Goal: Complete application form: Complete application form

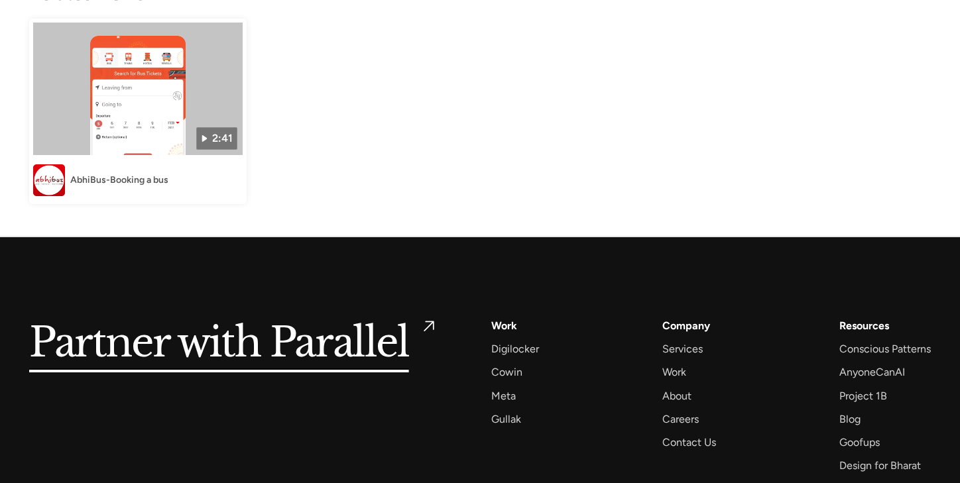
scroll to position [2857, 0]
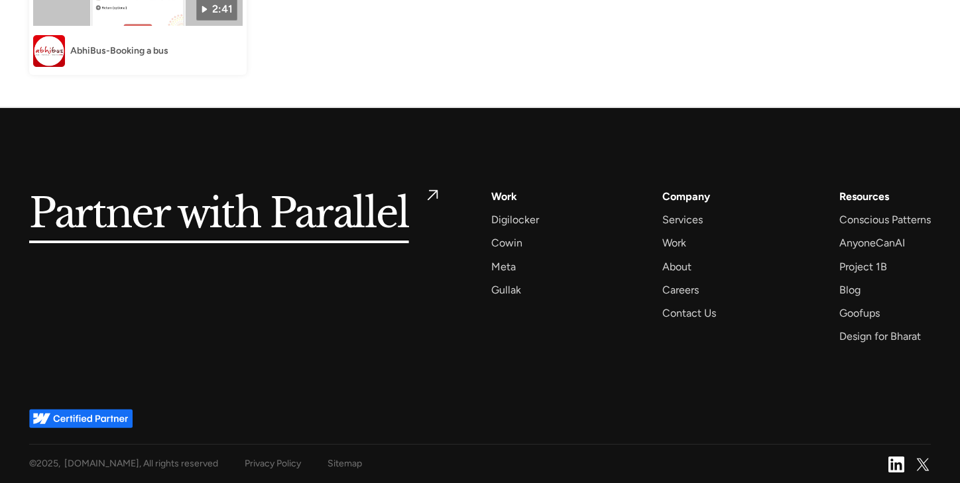
click at [385, 211] on h5 "Partner with Parallel" at bounding box center [219, 215] width 380 height 54
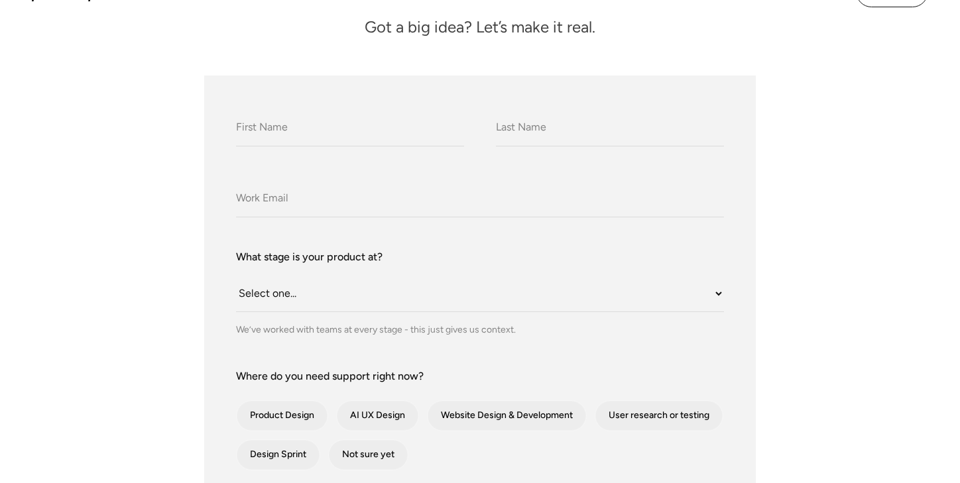
scroll to position [86, 0]
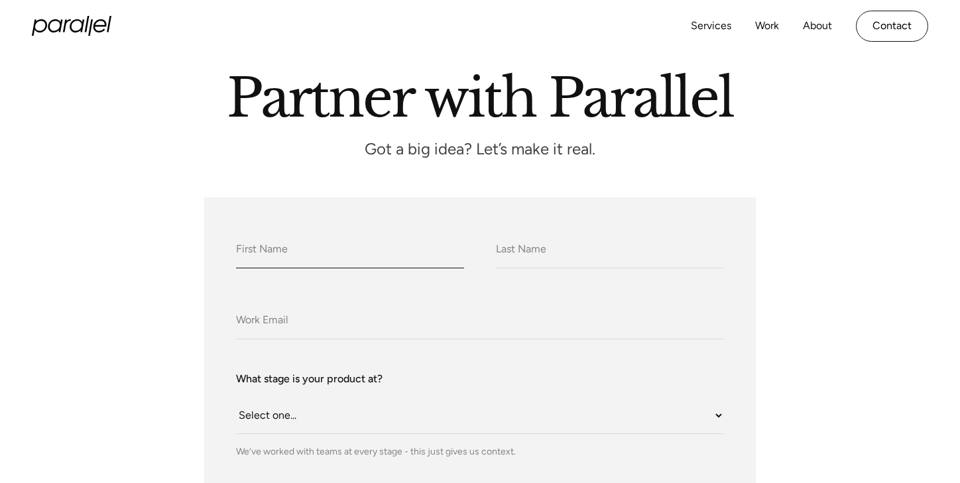
click at [391, 254] on input "What do we call you?" at bounding box center [350, 250] width 228 height 36
type input "Vikram"
type input "Bhosale"
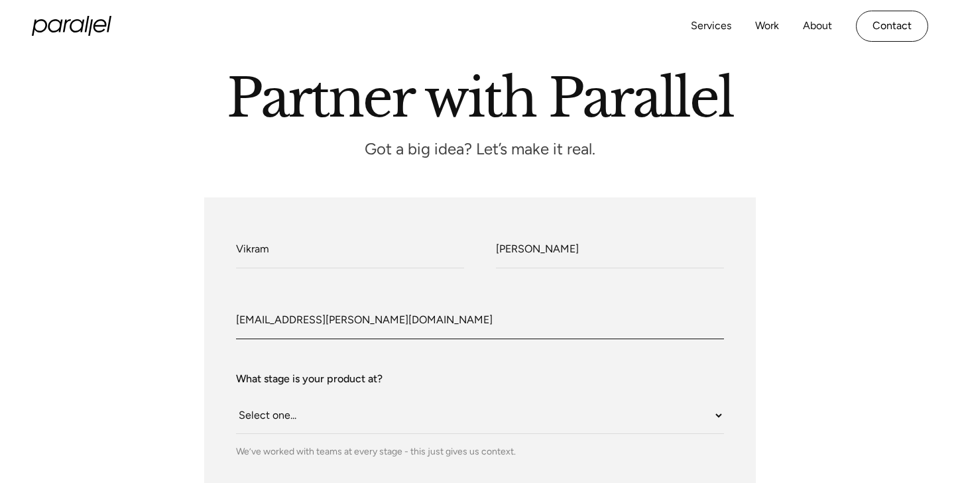
type input "vikram.bhosale@vrbcabs.com"
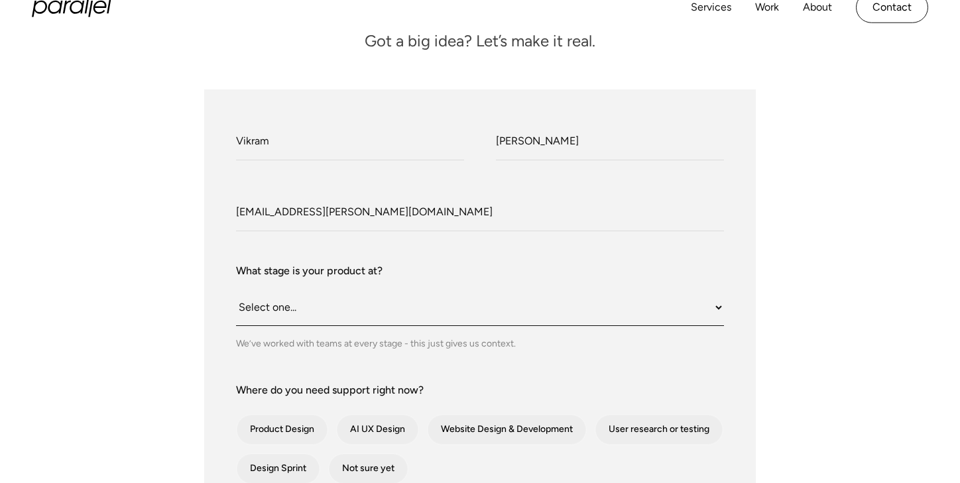
scroll to position [292, 0]
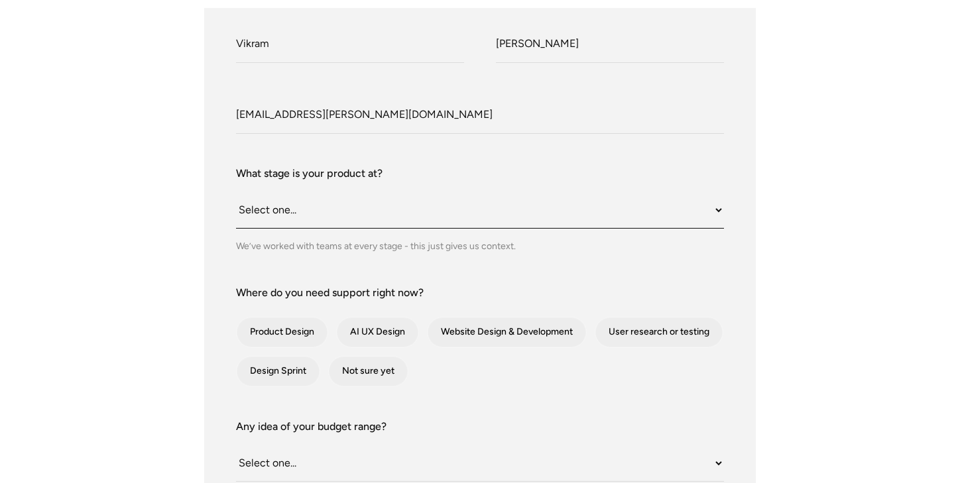
click at [361, 204] on select "Select one... Still an idea Building MVP Live with early users Scaling fast Som…" at bounding box center [480, 210] width 488 height 36
select select "Still an idea"
click at [236, 192] on select "Select one... Still an idea Building MVP Live with early users Scaling fast Som…" at bounding box center [480, 210] width 488 height 36
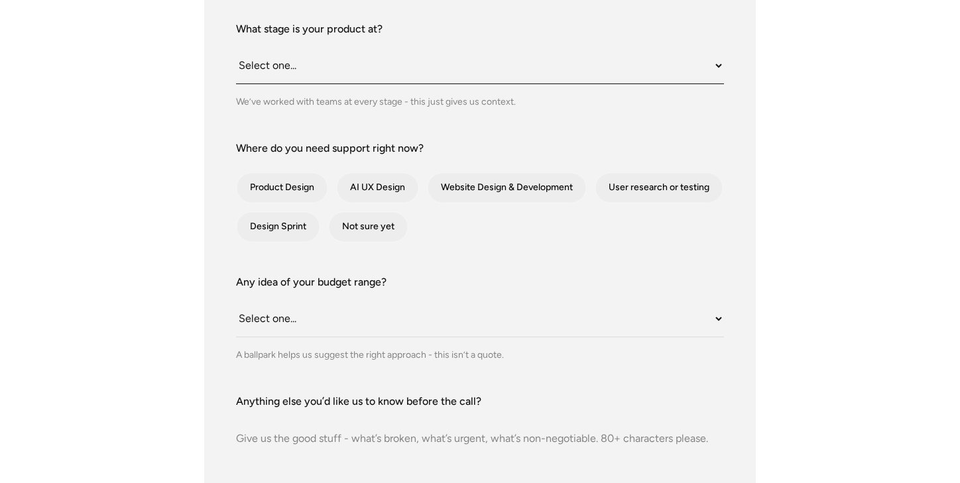
scroll to position [523, 0]
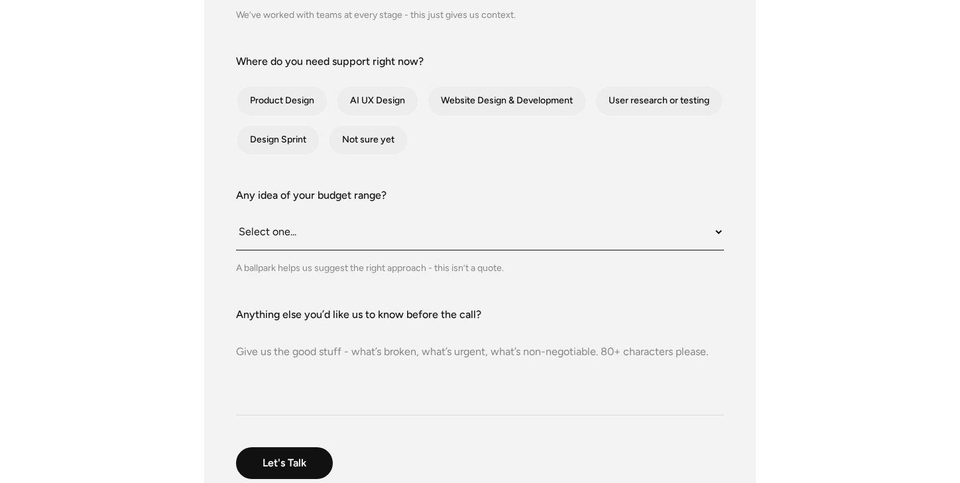
click at [684, 223] on select "Select one... Under $10K $10K–$25K $25K–$50K $50K+" at bounding box center [480, 232] width 488 height 36
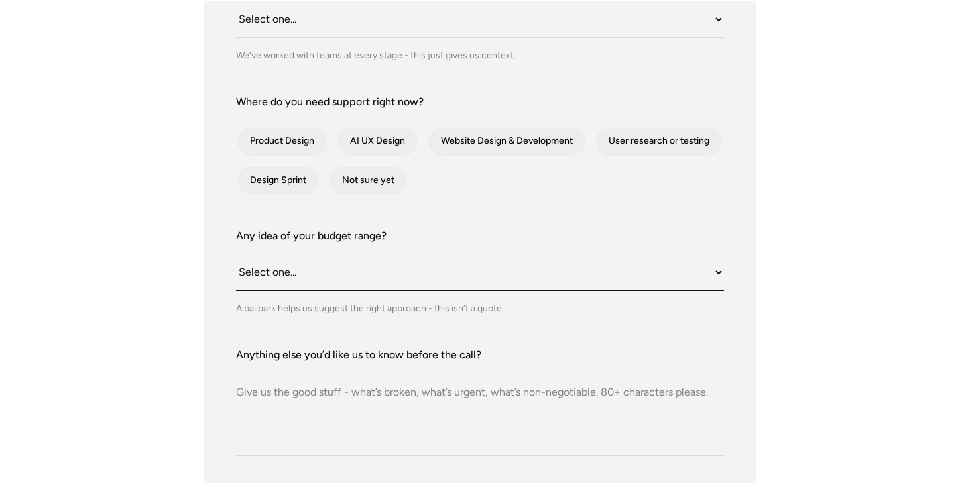
scroll to position [620, 0]
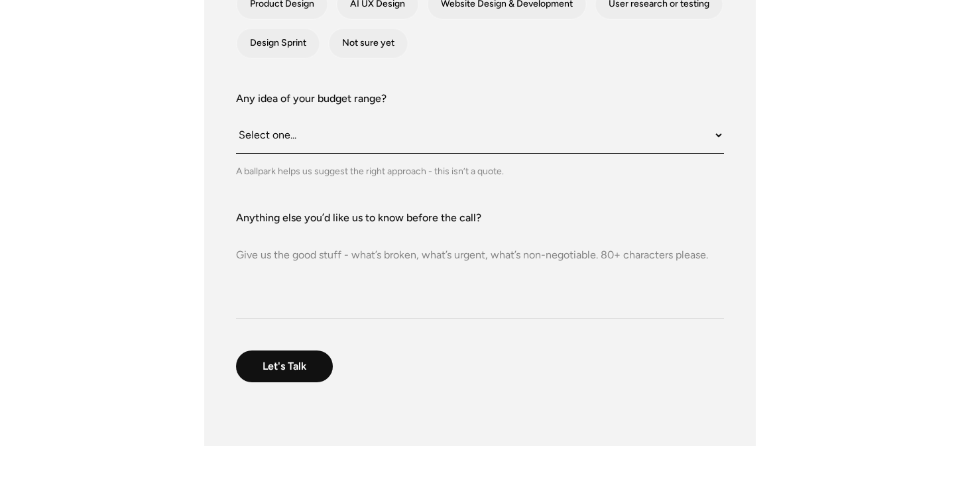
click at [696, 129] on select "Select one... Under $10K $10K–$25K $25K–$50K $50K+" at bounding box center [480, 135] width 488 height 36
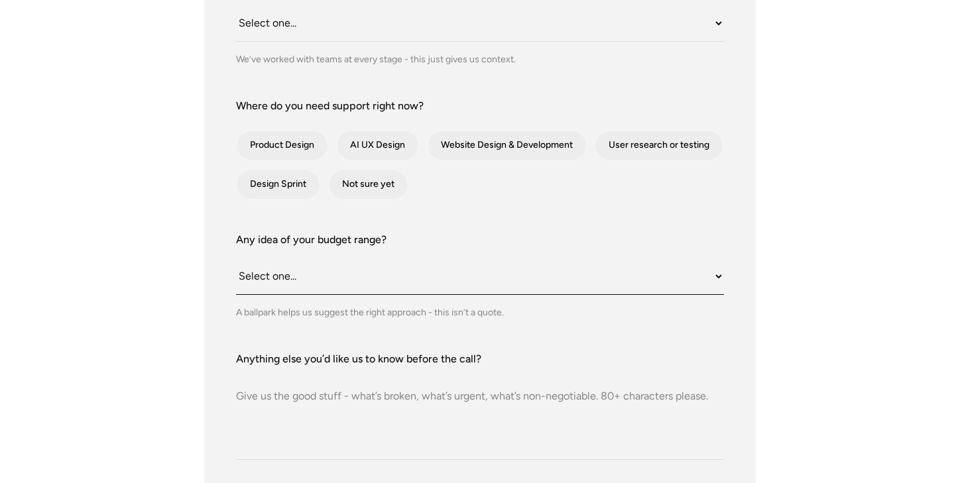
scroll to position [556, 0]
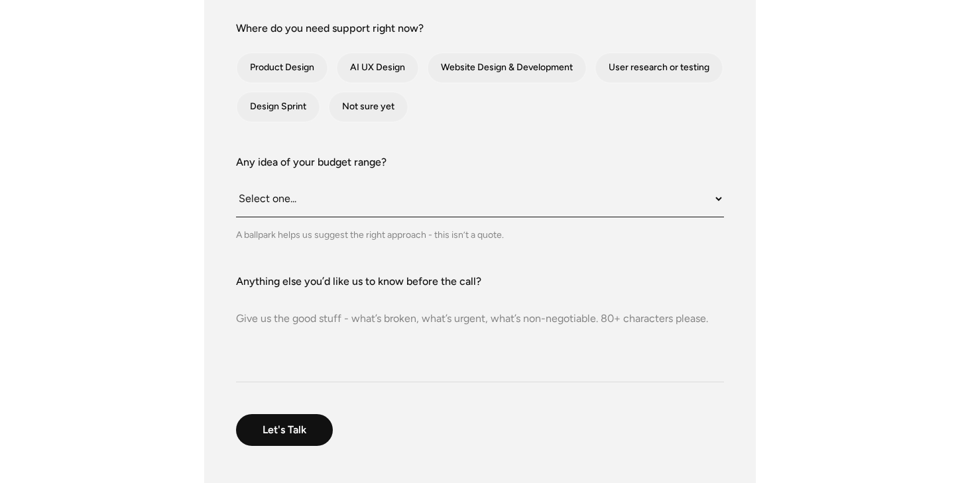
click at [704, 194] on select "Select one... Under $10K $10K–$25K $25K–$50K $50K+" at bounding box center [480, 199] width 488 height 36
select select "Under $10K"
click at [236, 181] on select "Select one... Under $10K $10K–$25K $25K–$50K $50K+" at bounding box center [480, 199] width 488 height 36
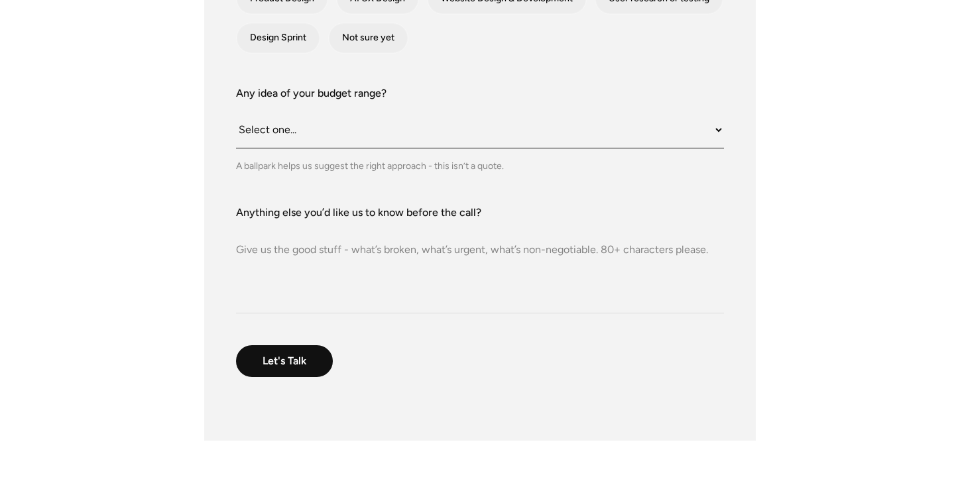
scroll to position [677, 0]
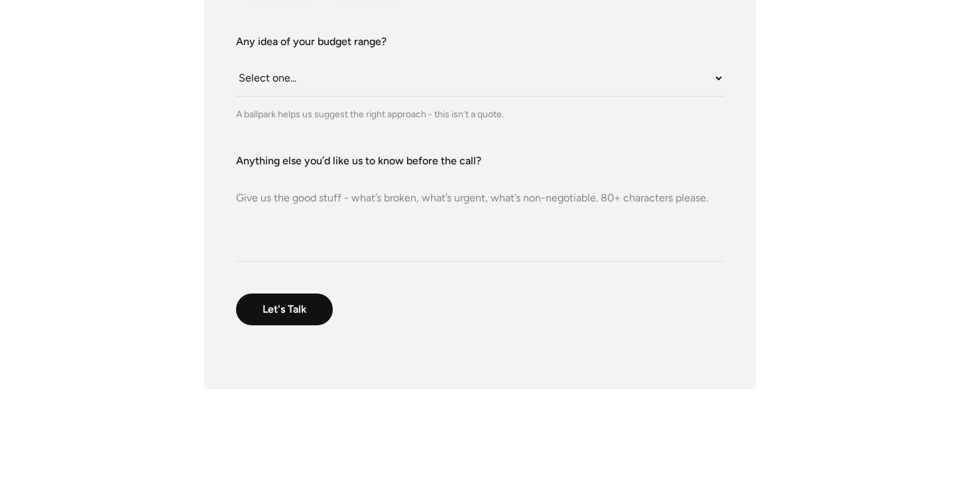
click at [530, 197] on textarea "Anything else you’d like us to know before the call?" at bounding box center [480, 215] width 488 height 93
click at [562, 201] on textarea "Anything else you’d like us to know before the call?" at bounding box center [480, 215] width 488 height 93
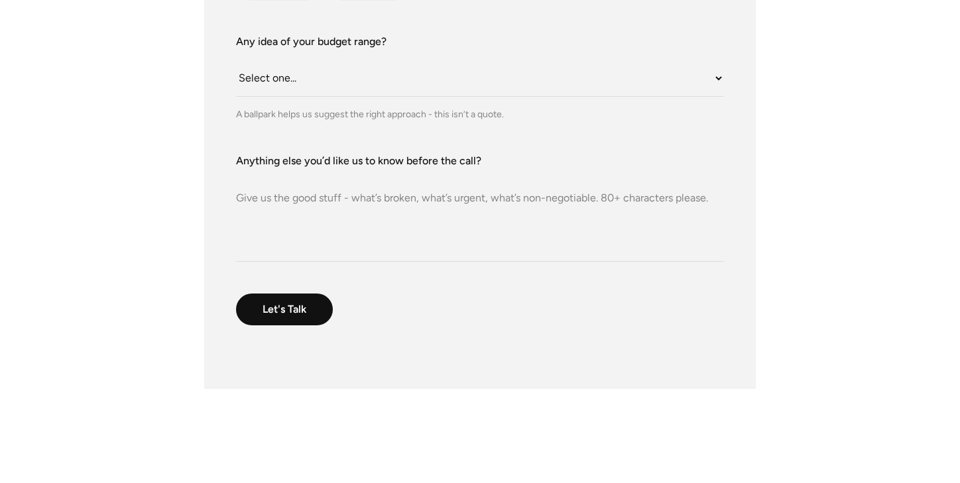
click at [562, 201] on textarea "Anything else you’d like us to know before the call?" at bounding box center [480, 215] width 488 height 93
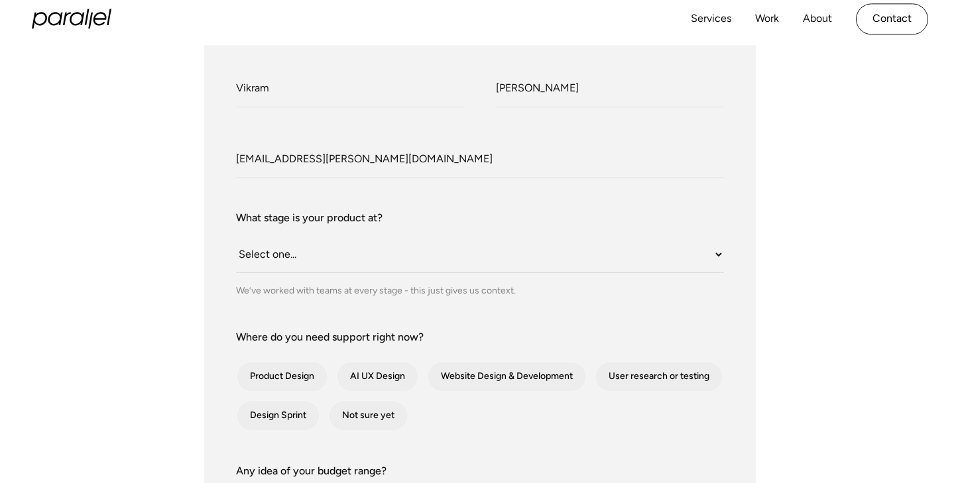
scroll to position [94, 0]
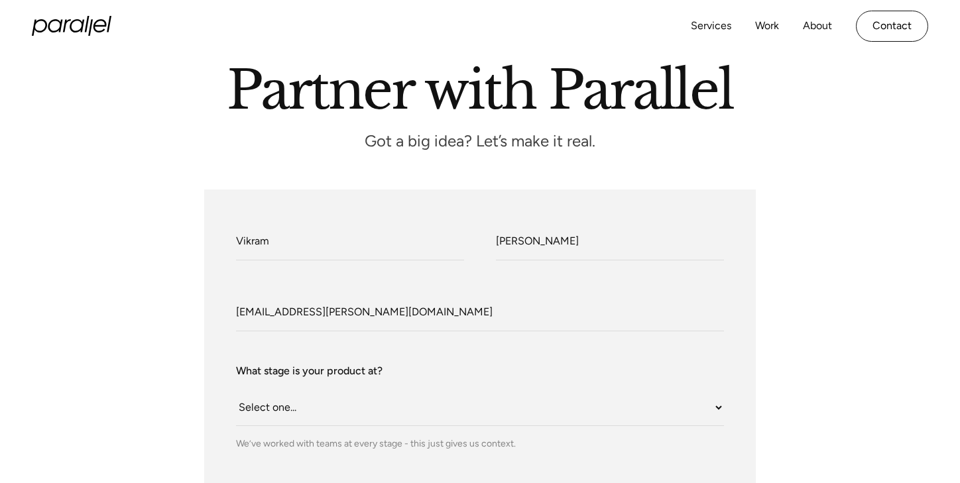
click at [526, 146] on p "Got a big idea? Let’s make it real." at bounding box center [480, 141] width 398 height 11
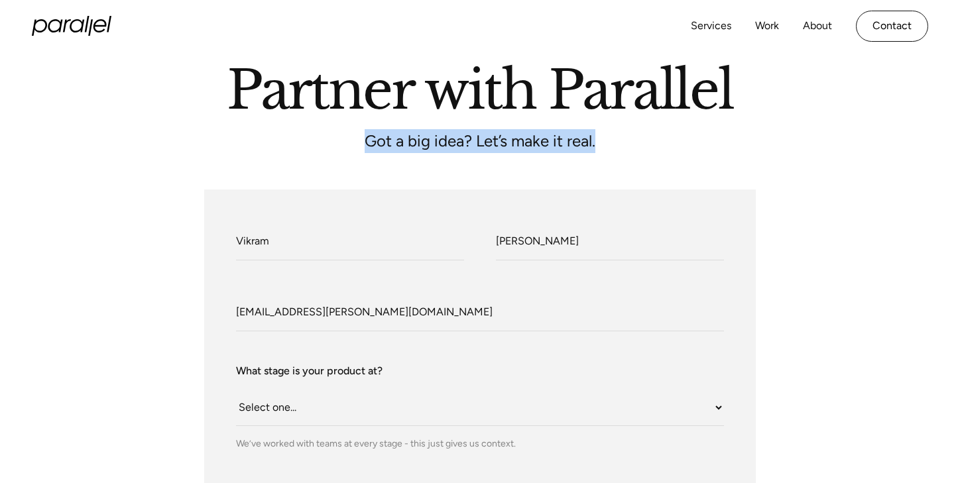
click at [620, 136] on p "Got a big idea? Let’s make it real." at bounding box center [480, 141] width 398 height 11
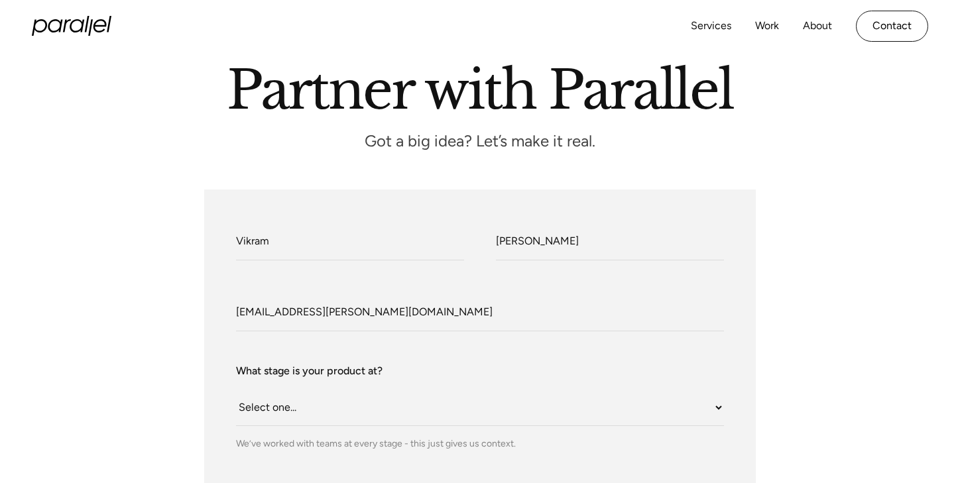
click at [620, 136] on p "Got a big idea? Let’s make it real." at bounding box center [480, 141] width 398 height 11
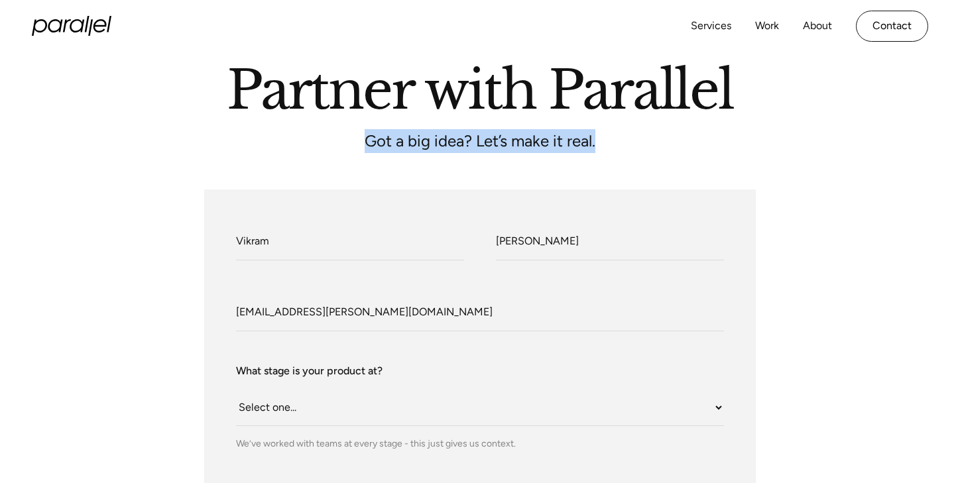
click at [538, 141] on p "Got a big idea? Let’s make it real." at bounding box center [480, 141] width 398 height 11
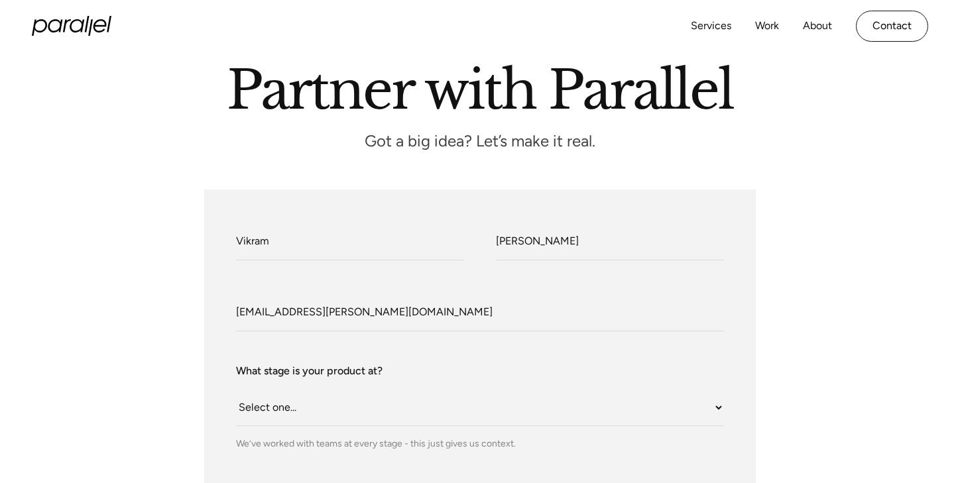
click at [574, 144] on p "Got a big idea? Let’s make it real." at bounding box center [480, 141] width 398 height 11
click at [610, 145] on p "Got a big idea? Let’s make it real." at bounding box center [480, 141] width 398 height 11
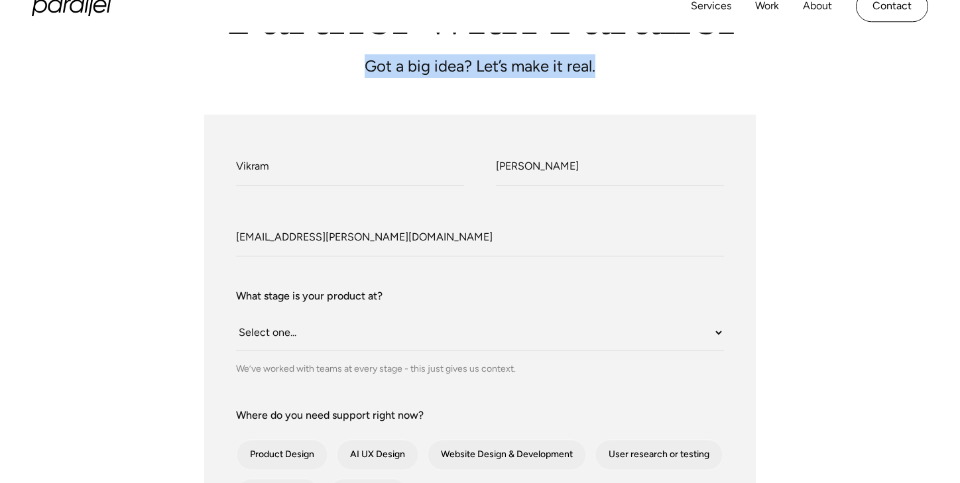
scroll to position [249, 0]
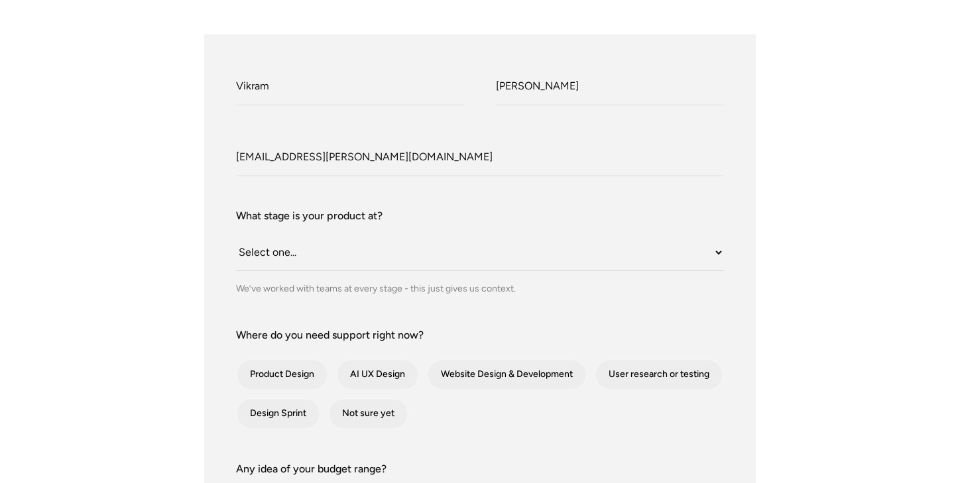
click at [789, 149] on div "What do we call you? Vikram What do we call you? Bhosale Company Email vikram.b…" at bounding box center [480, 425] width 902 height 782
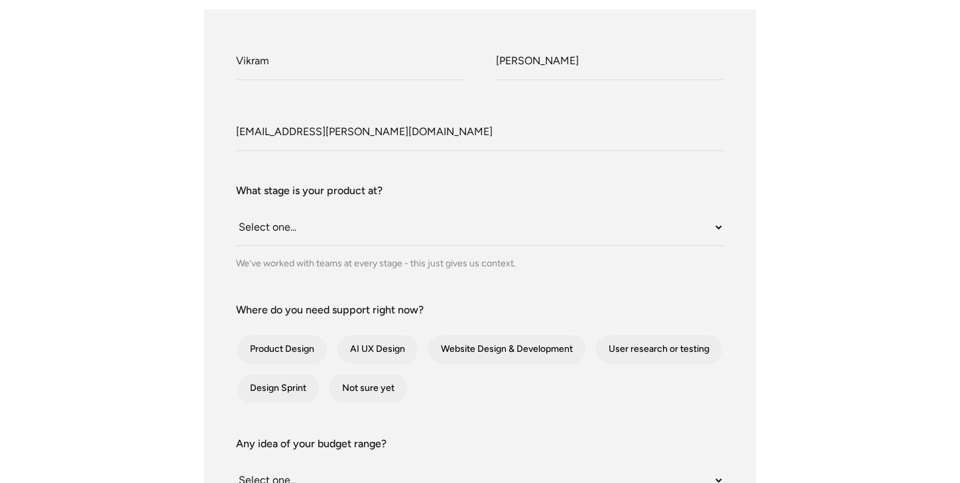
scroll to position [277, 0]
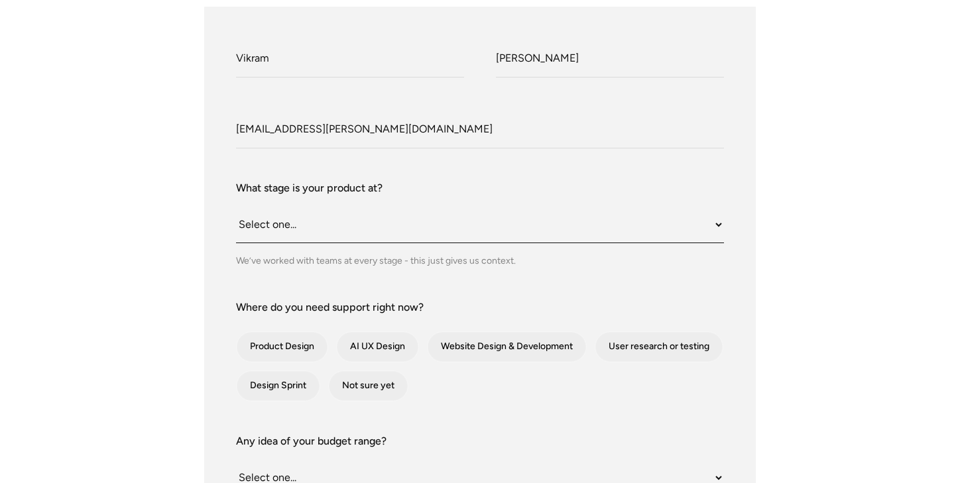
click at [413, 224] on select "Select one... Still an idea Building MVP Live with early users Scaling fast Som…" at bounding box center [480, 225] width 488 height 36
click at [236, 207] on select "Select one... Still an idea Building MVP Live with early users Scaling fast Som…" at bounding box center [480, 225] width 488 height 36
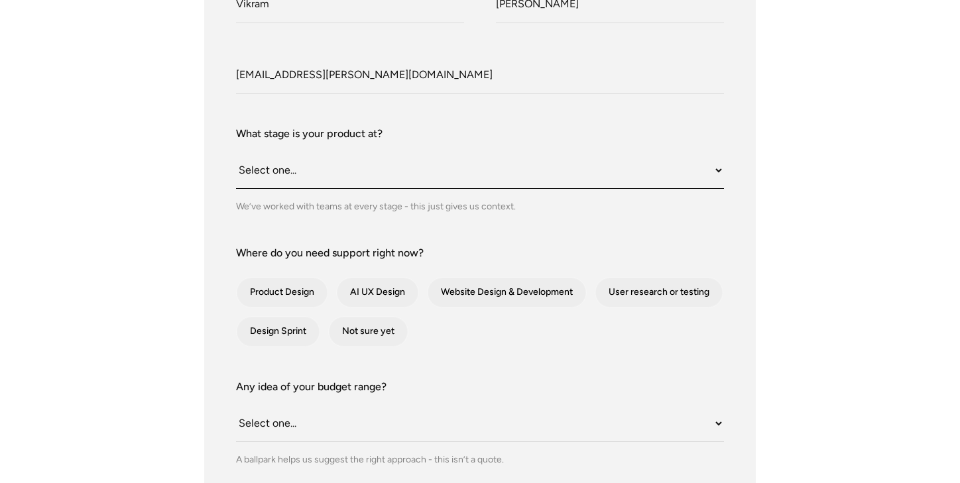
scroll to position [383, 0]
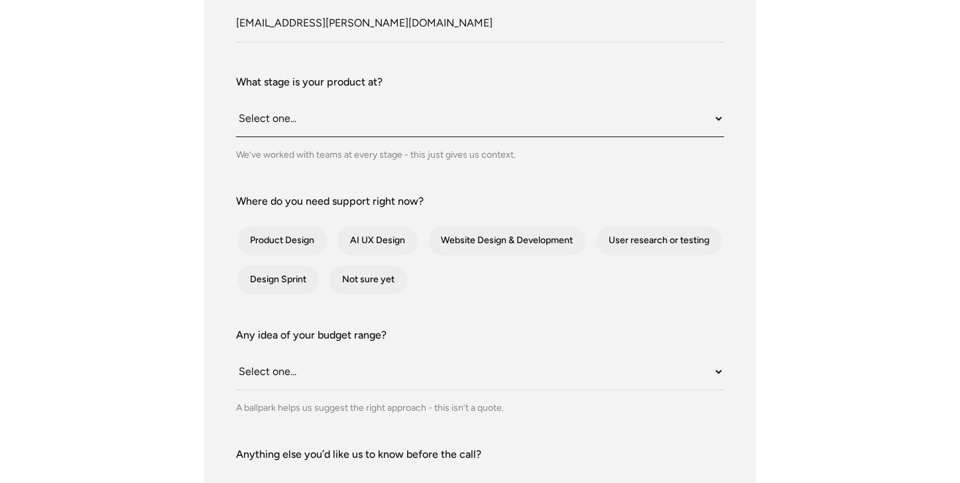
click at [472, 124] on select "Select one... Still an idea Building MVP Live with early users Scaling fast Som…" at bounding box center [480, 119] width 488 height 36
click at [473, 139] on div "What stage is your product at? Select one... Still an idea Building MVP Live wi…" at bounding box center [480, 118] width 488 height 88
click at [421, 125] on select "Select one... Still an idea Building MVP Live with early users Scaling fast Som…" at bounding box center [480, 119] width 488 height 36
select select "Live with early users"
click at [236, 101] on select "Select one... Still an idea Building MVP Live with early users Scaling fast Som…" at bounding box center [480, 119] width 488 height 36
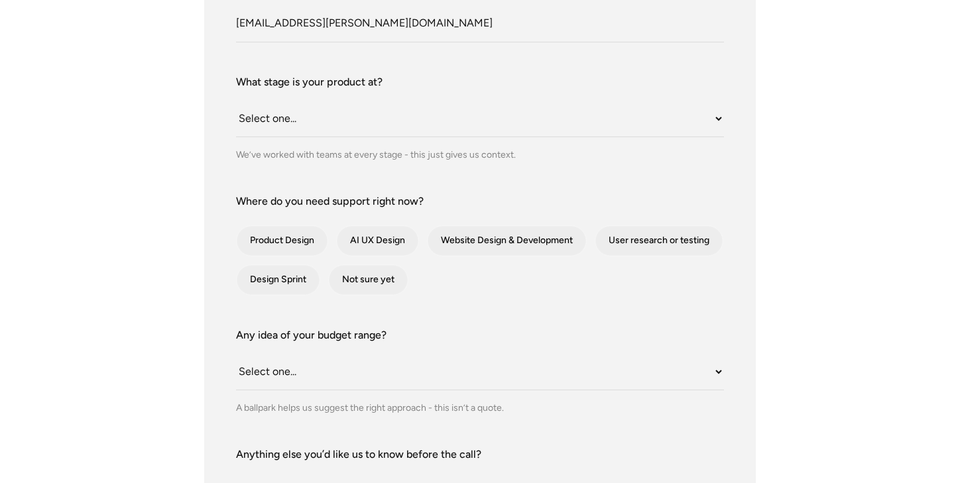
click at [809, 162] on div "What do we call you? Vikram What do we call you? Bhosale Company Email vikram.b…" at bounding box center [480, 292] width 902 height 782
click at [491, 83] on label "What stage is your product at?" at bounding box center [480, 82] width 488 height 16
click at [491, 101] on select "Select one... Still an idea Building MVP Live with early users Scaling fast Som…" at bounding box center [480, 119] width 488 height 36
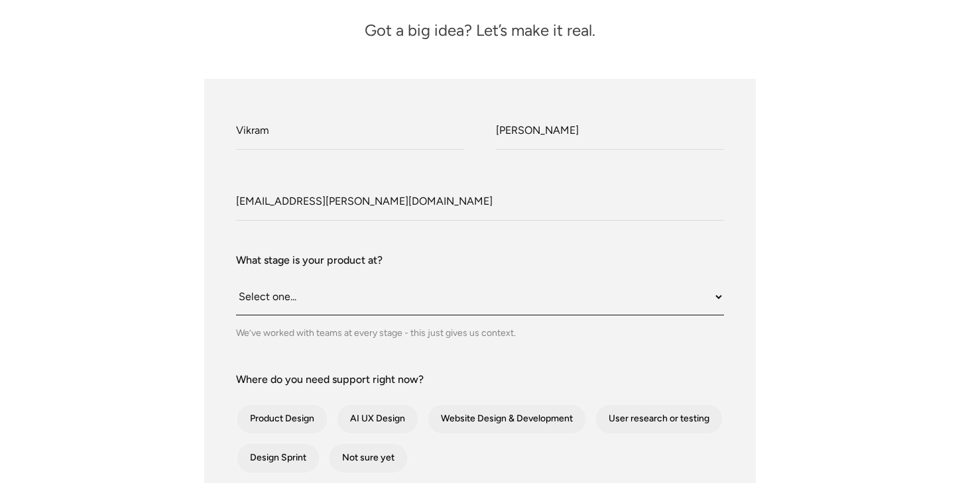
scroll to position [0, 0]
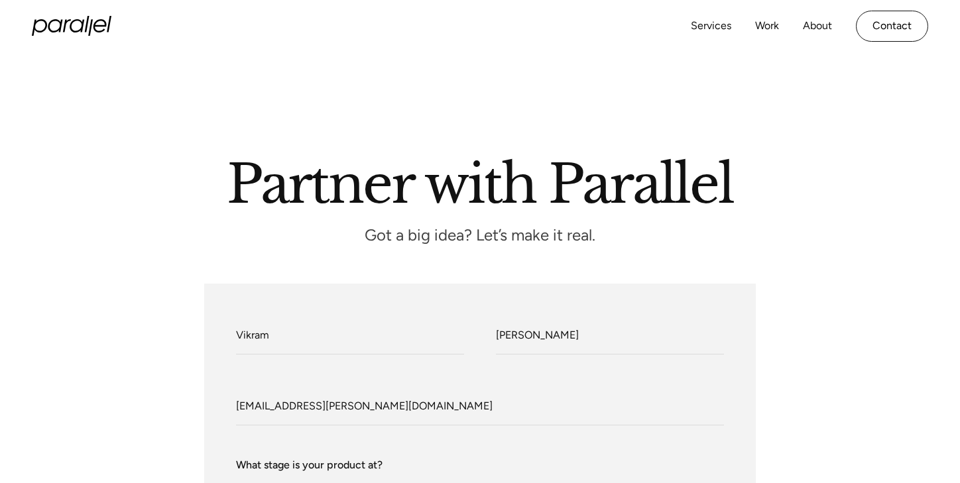
click at [84, 9] on div "Services Work About Careers Contact LinkedIn Twitter (X)" at bounding box center [480, 26] width 897 height 52
click at [84, 18] on icon "home" at bounding box center [72, 26] width 80 height 20
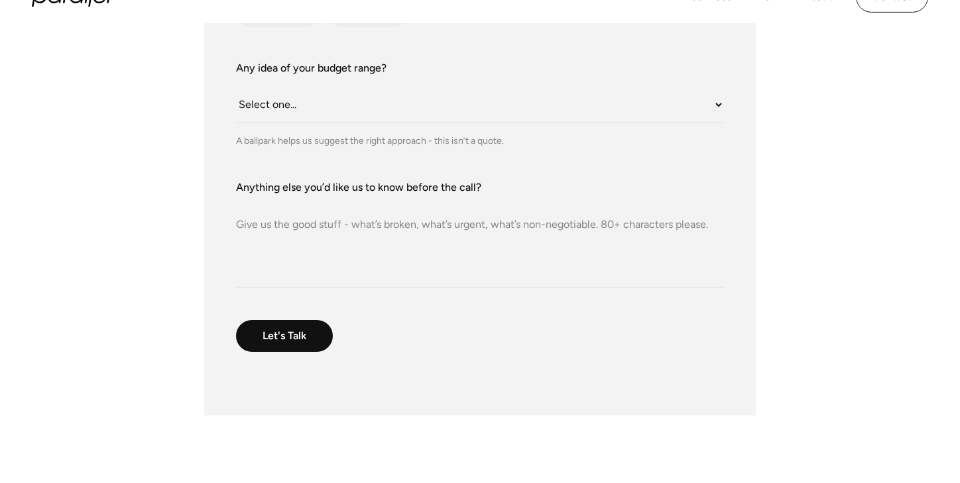
scroll to position [1009, 0]
